Goal: Transaction & Acquisition: Purchase product/service

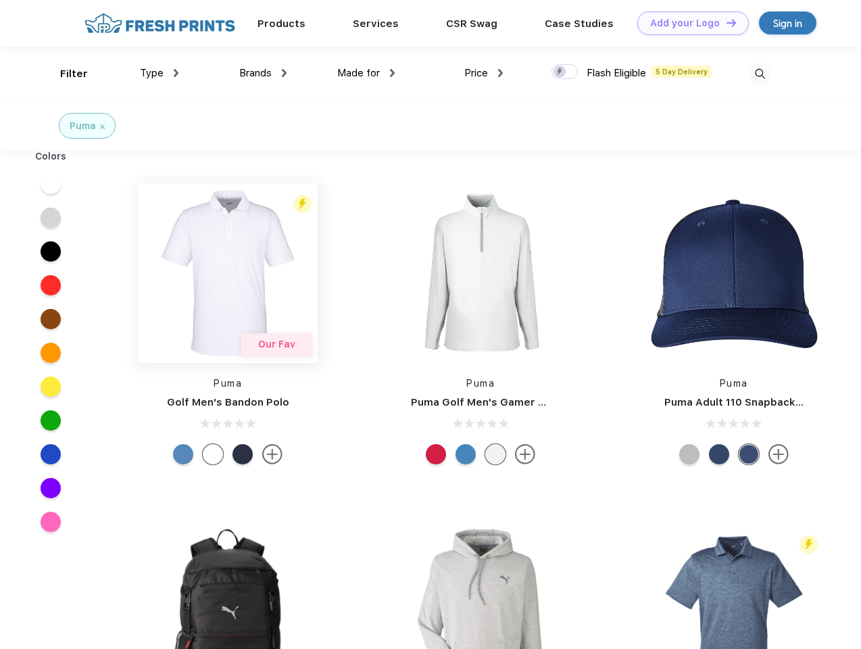
scroll to position [1, 0]
click at [688, 23] on link "Add your Logo Design Tool" at bounding box center [693, 23] width 112 height 24
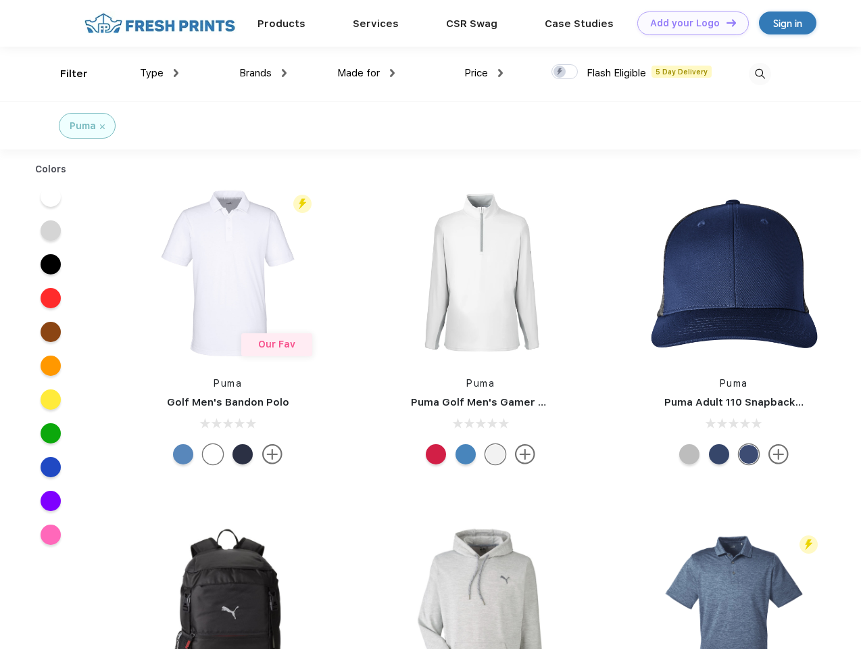
click at [0, 0] on div "Design Tool" at bounding box center [0, 0] width 0 height 0
click at [725, 22] on link "Add your Logo Design Tool" at bounding box center [693, 23] width 112 height 24
click at [65, 74] on div "Filter" at bounding box center [74, 74] width 28 height 16
click at [160, 73] on span "Type" at bounding box center [152, 73] width 24 height 12
click at [263, 73] on span "Brands" at bounding box center [255, 73] width 32 height 12
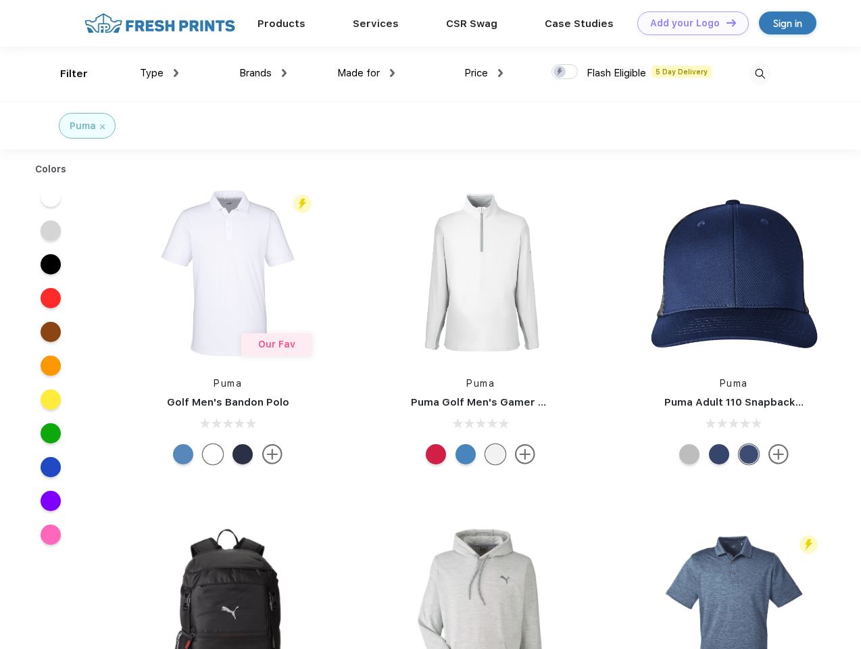
click at [366, 73] on span "Made for" at bounding box center [358, 73] width 43 height 12
click at [484, 73] on span "Price" at bounding box center [476, 73] width 24 height 12
click at [565, 72] on div at bounding box center [565, 71] width 26 height 15
click at [560, 72] on input "checkbox" at bounding box center [556, 68] width 9 height 9
click at [760, 74] on img at bounding box center [760, 74] width 22 height 22
